Goal: Information Seeking & Learning: Understand process/instructions

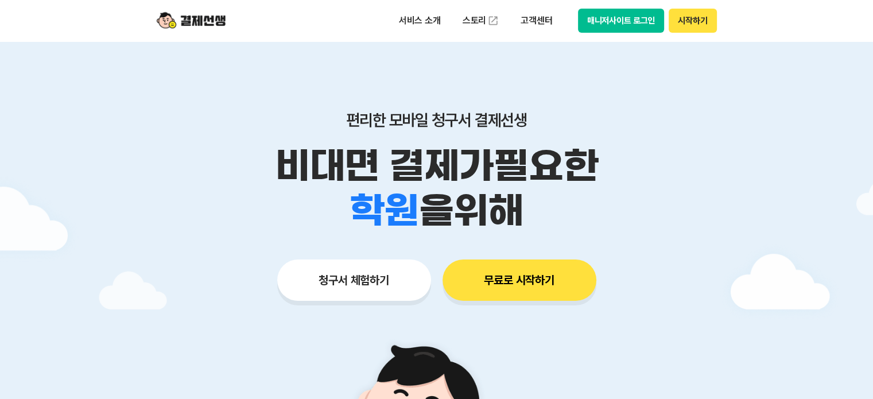
click at [618, 9] on div "매니저사이트 로그인 시작하기" at bounding box center [647, 21] width 139 height 24
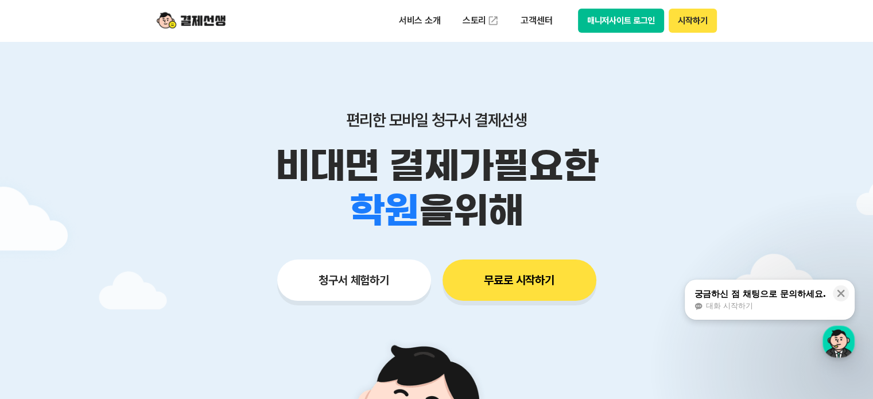
click at [617, 14] on button "매니저사이트 로그인" at bounding box center [621, 21] width 87 height 24
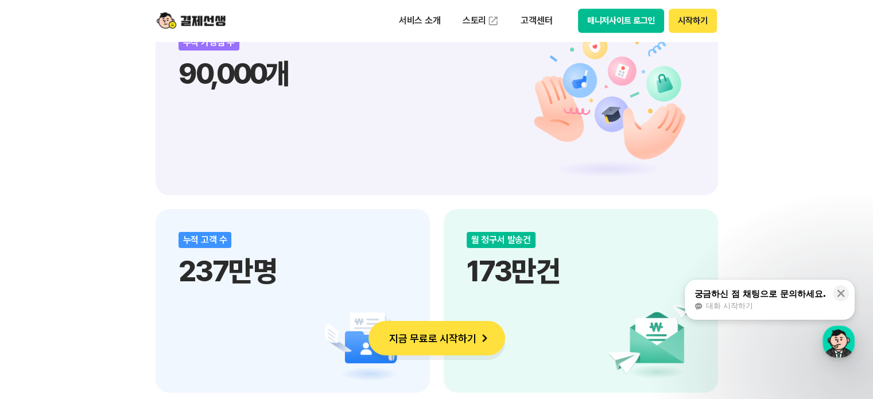
scroll to position [1665, 0]
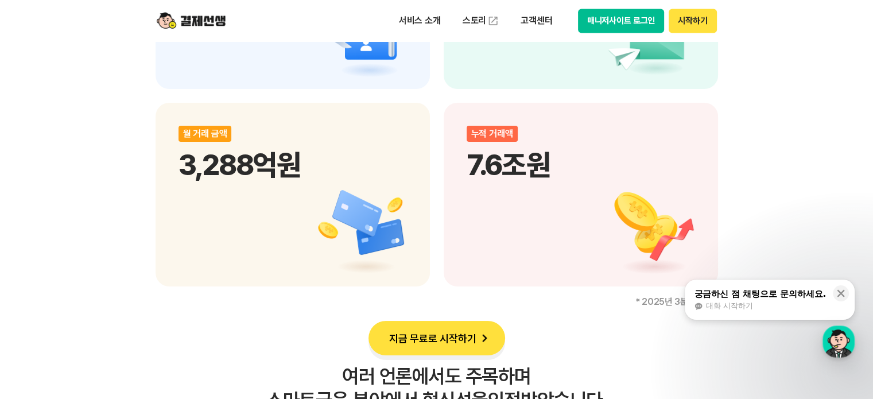
click at [485, 338] on img at bounding box center [485, 338] width 16 height 16
click at [838, 340] on div "button" at bounding box center [839, 342] width 32 height 32
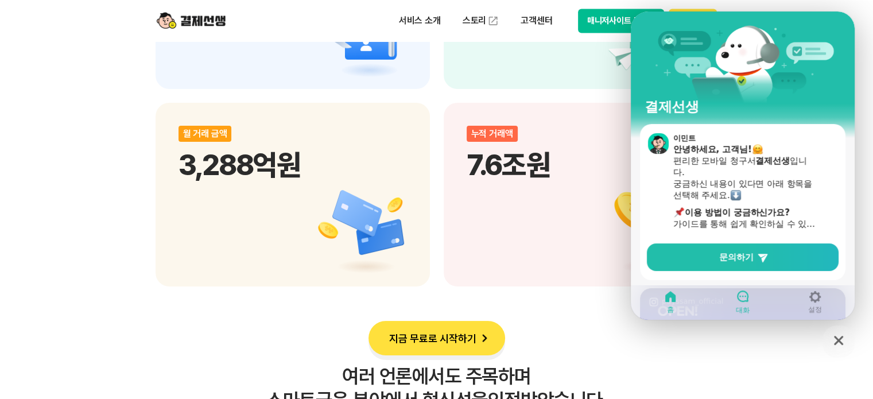
click at [753, 291] on link "대화" at bounding box center [743, 302] width 72 height 29
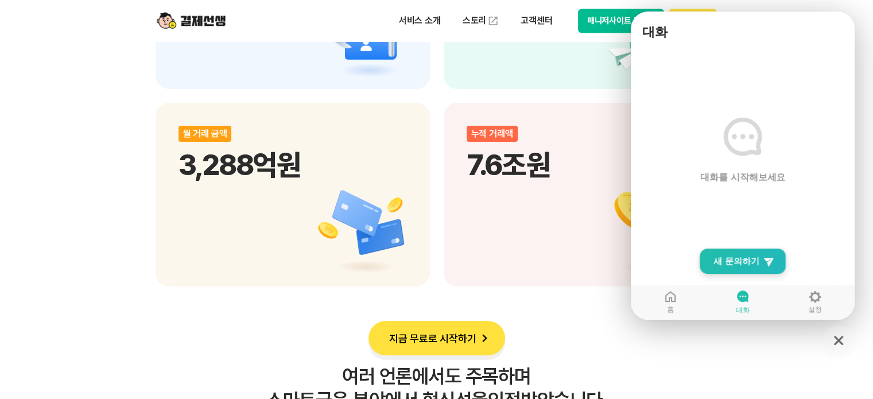
click at [756, 267] on span "새 문의하기" at bounding box center [737, 261] width 46 height 11
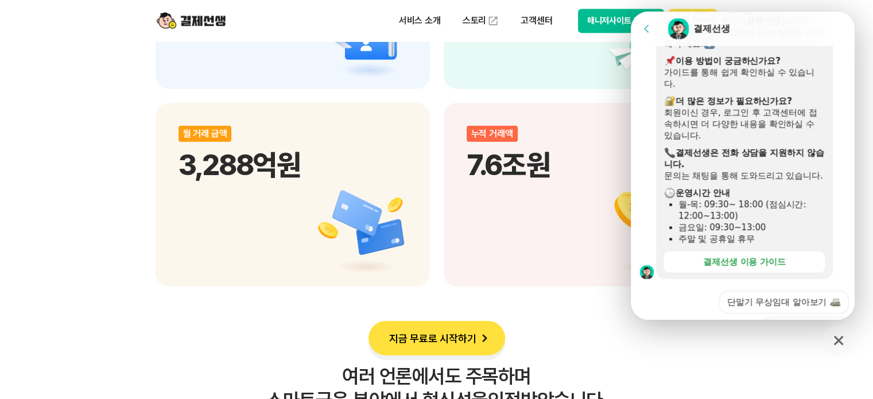
scroll to position [0, 0]
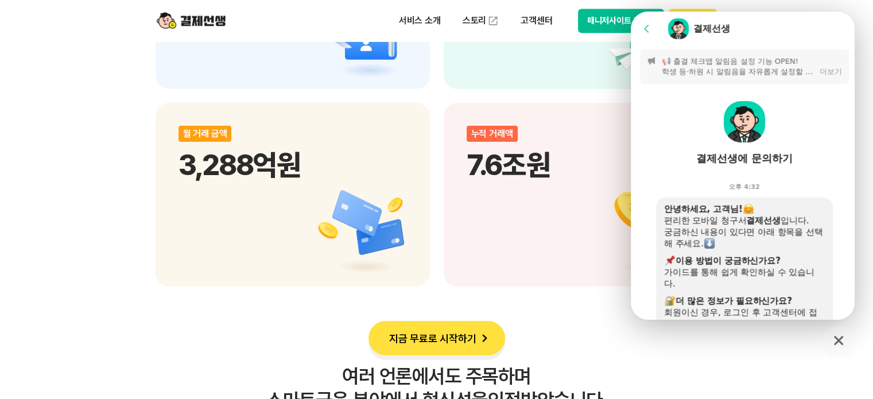
click at [711, 53] on button "📢 출결 체크앱 알림음 설정 기능 OPEN! 학생 등·하원 시 알림음을 자유롭게 설정할 수 있어요. 설정 방법은 가이드를 참고해 주세요. 👉 …" at bounding box center [744, 66] width 209 height 34
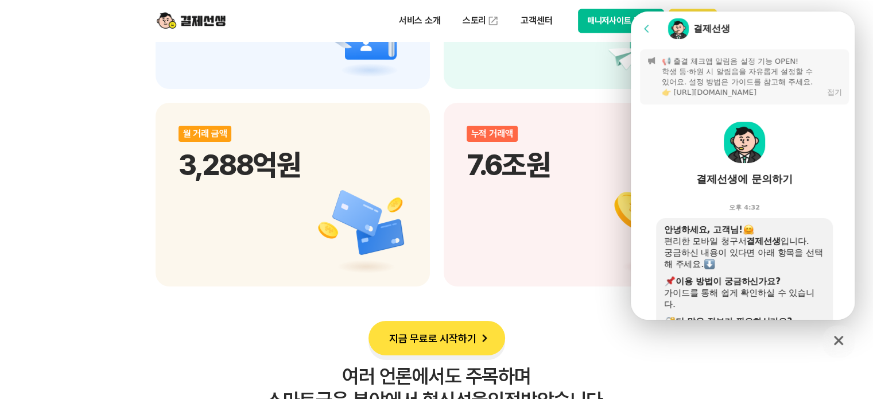
click at [725, 89] on p "📢 출결 체크앱 알림음 설정 기능 OPEN! 학생 등·하원 시 알림음을 자유롭게 설정할 수 있어요. 설정 방법은 가이드를 참고해 주세요. 👉 …" at bounding box center [742, 76] width 160 height 41
click at [724, 92] on p "📢 출결 체크앱 알림음 설정 기능 OPEN! 학생 등·하원 시 알림음을 자유롭게 설정할 수 있어요. 설정 방법은 가이드를 참고해 주세요. 👉 …" at bounding box center [742, 76] width 160 height 41
click at [723, 94] on p "📢 출결 체크앱 알림음 설정 기능 OPEN! 학생 등·하원 시 알림음을 자유롭게 설정할 수 있어요. 설정 방법은 가이드를 참고해 주세요. 👉 …" at bounding box center [742, 76] width 160 height 41
drag, startPoint x: 762, startPoint y: 94, endPoint x: 676, endPoint y: 89, distance: 85.7
click at [676, 90] on p "📢 출결 체크앱 알림음 설정 기능 OPEN! 학생 등·하원 시 알림음을 자유롭게 설정할 수 있어요. 설정 방법은 가이드를 참고해 주세요. 👉 …" at bounding box center [742, 76] width 160 height 41
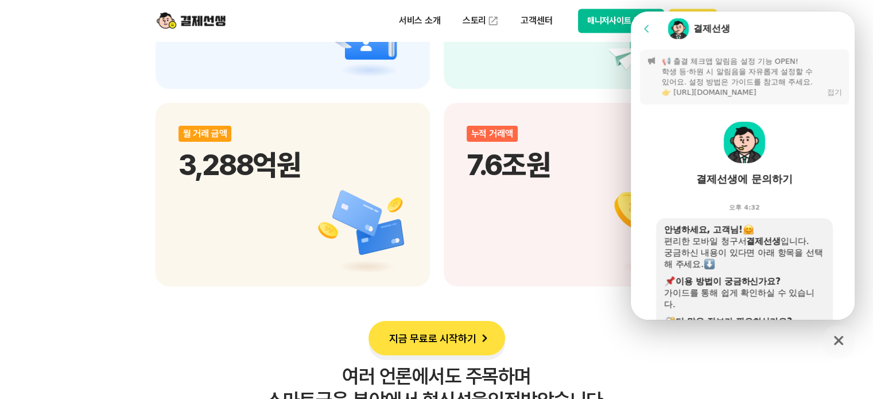
copy p "tps://guide.payssam.kr"
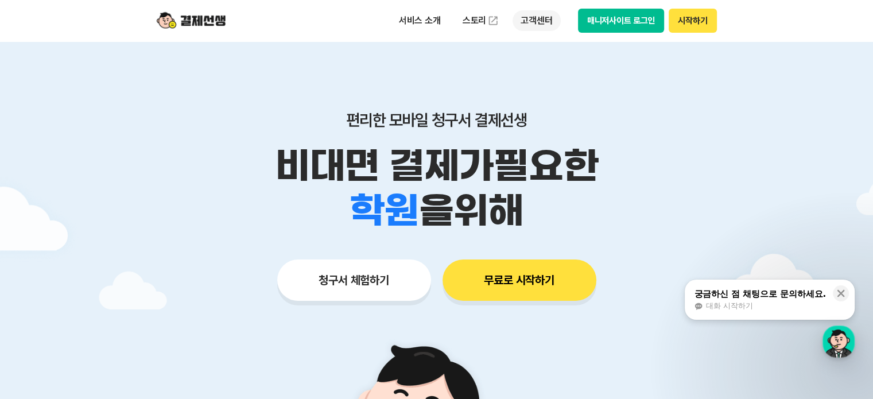
click at [542, 18] on p "고객센터" at bounding box center [537, 20] width 48 height 21
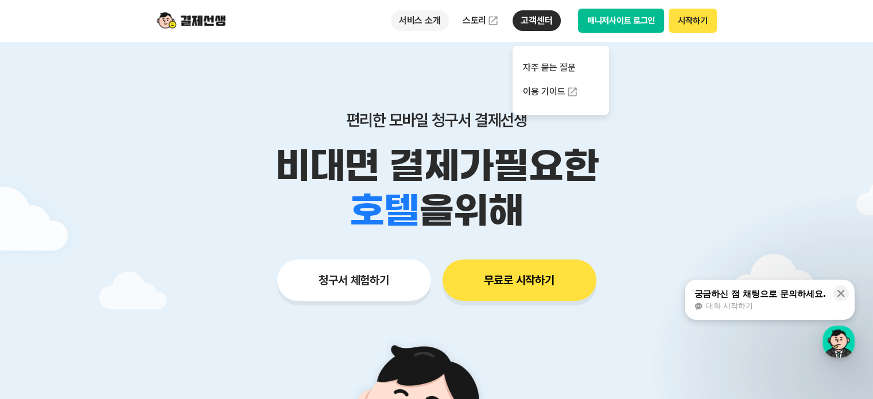
click at [431, 22] on p "서비스 소개" at bounding box center [420, 20] width 58 height 21
